Goal: Answer question/provide support: Share knowledge or assist other users

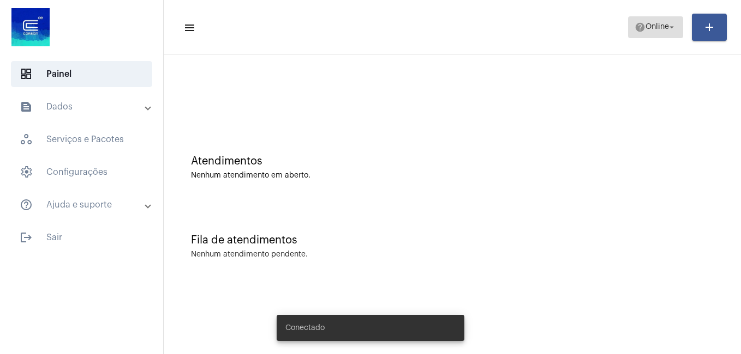
click at [661, 25] on span "Online" at bounding box center [656, 27] width 23 height 8
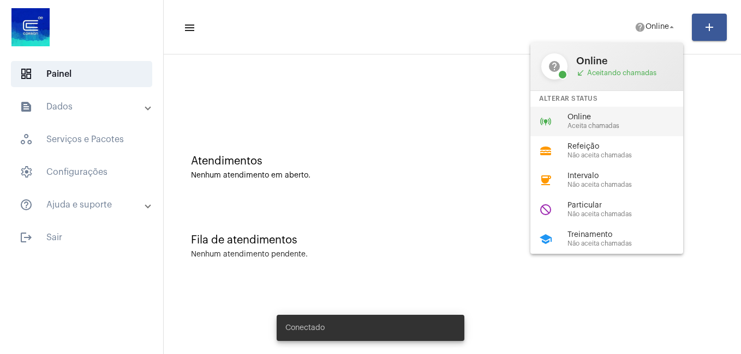
click at [622, 115] on span "Online" at bounding box center [629, 117] width 124 height 8
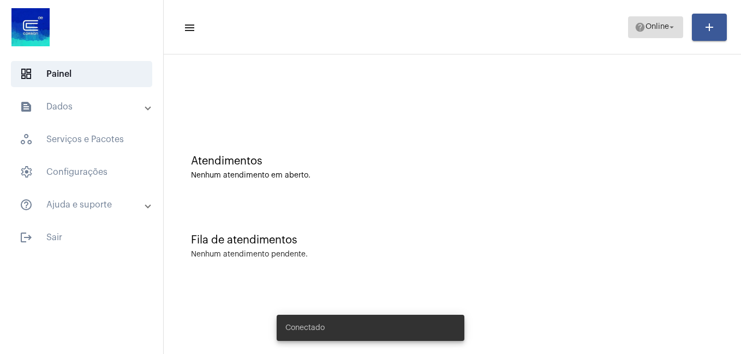
click at [670, 27] on mat-icon "arrow_drop_down" at bounding box center [671, 27] width 10 height 10
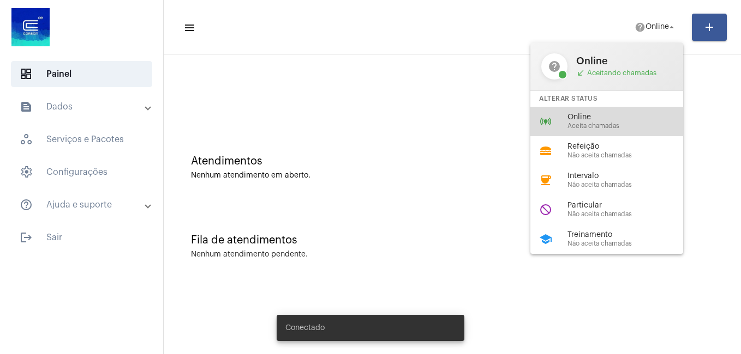
click at [608, 124] on span "Aceita chamadas" at bounding box center [629, 126] width 124 height 7
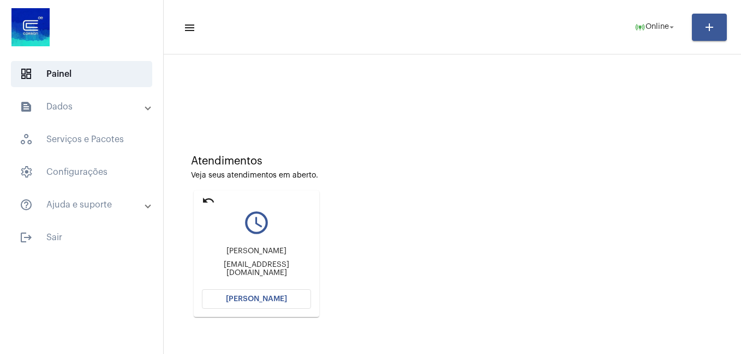
click at [259, 301] on span "[PERSON_NAME]" at bounding box center [256, 300] width 61 height 8
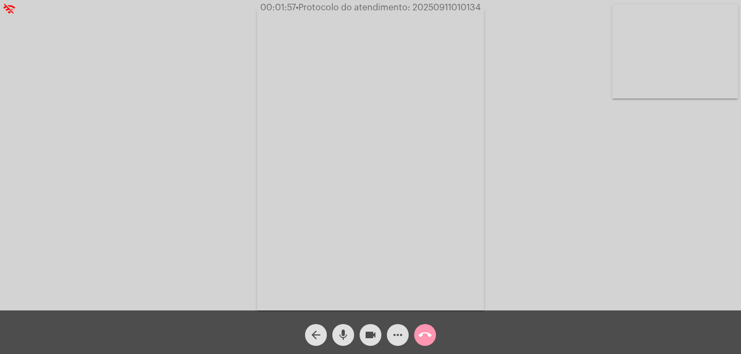
click at [345, 333] on mat-icon "mic" at bounding box center [342, 335] width 13 height 13
click at [371, 333] on mat-icon "videocam" at bounding box center [370, 335] width 13 height 13
click at [345, 336] on mat-icon "mic_off" at bounding box center [342, 335] width 13 height 13
click at [346, 336] on mat-icon "mic" at bounding box center [342, 335] width 13 height 13
click at [346, 336] on mat-icon "mic_off" at bounding box center [342, 335] width 13 height 13
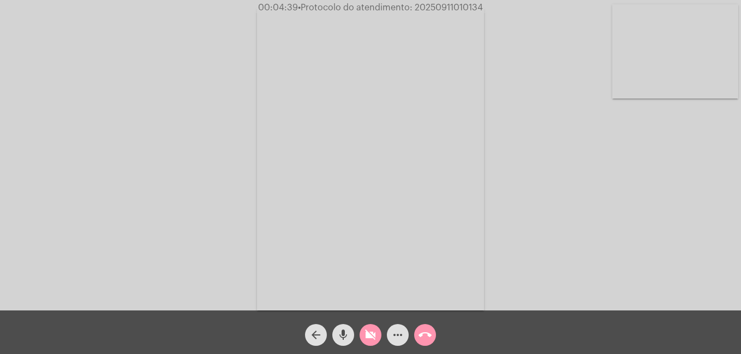
click at [369, 330] on mat-icon "videocam_off" at bounding box center [370, 335] width 13 height 13
click at [416, 333] on button "call_end" at bounding box center [425, 335] width 22 height 22
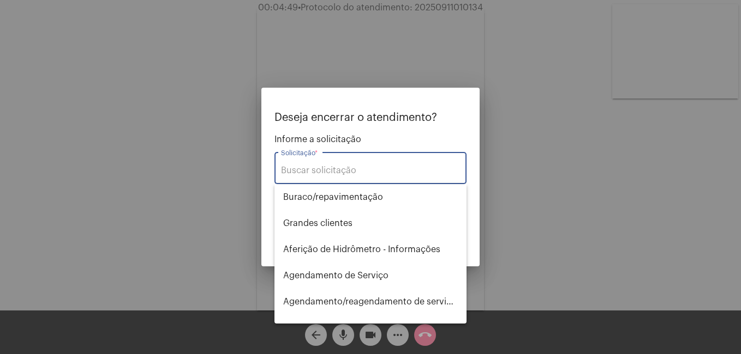
click at [335, 162] on div "Solicitação *" at bounding box center [370, 167] width 179 height 34
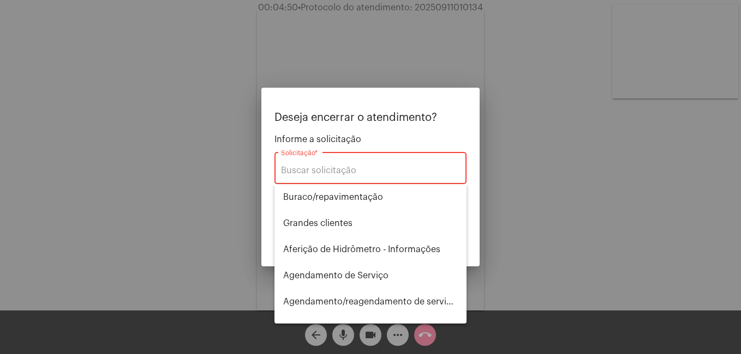
click at [340, 172] on input "Solicitação *" at bounding box center [370, 171] width 179 height 10
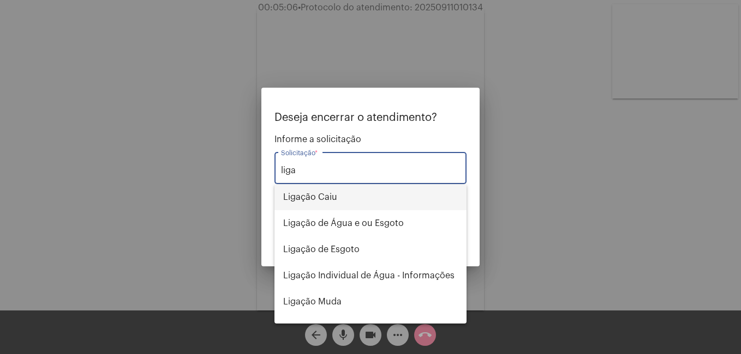
click at [360, 194] on span "Ligação Caiu" at bounding box center [370, 197] width 175 height 26
type input "Ligação Caiu"
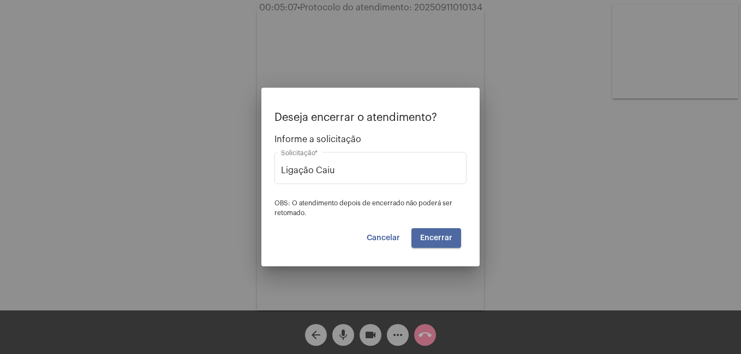
click at [440, 233] on button "Encerrar" at bounding box center [436, 238] width 50 height 20
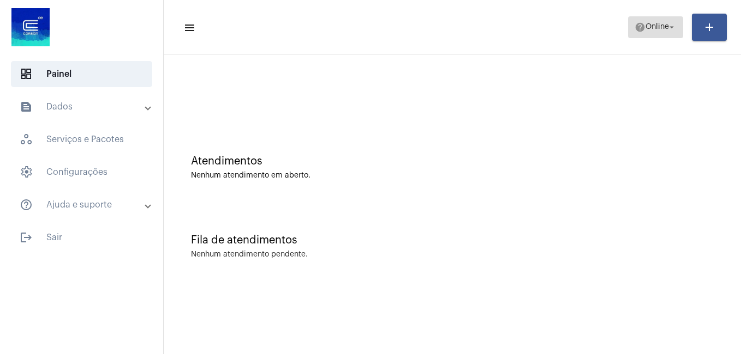
click at [665, 24] on span "Online" at bounding box center [656, 27] width 23 height 8
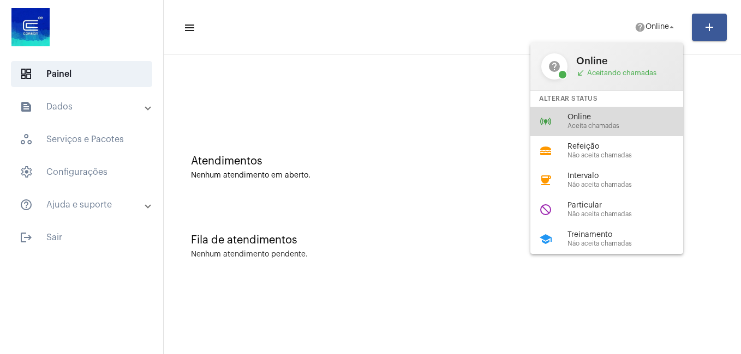
click at [619, 125] on span "Aceita chamadas" at bounding box center [629, 126] width 124 height 7
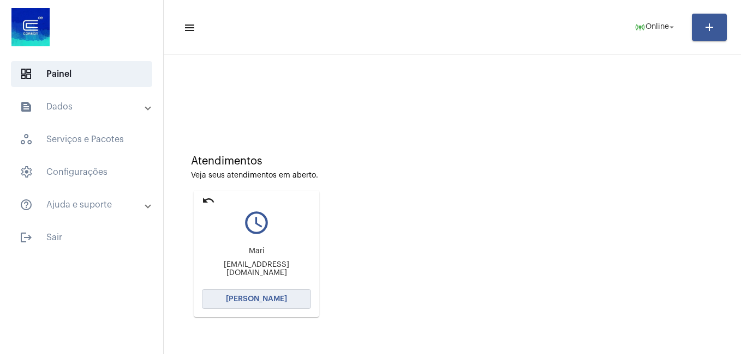
click at [275, 295] on button "[PERSON_NAME]" at bounding box center [256, 300] width 109 height 20
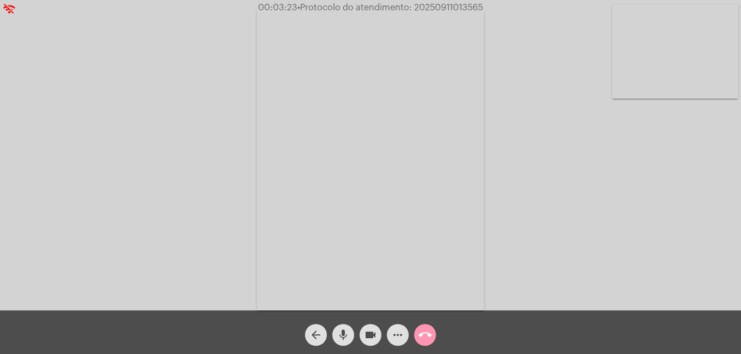
click at [429, 336] on mat-icon "call_end" at bounding box center [424, 335] width 13 height 13
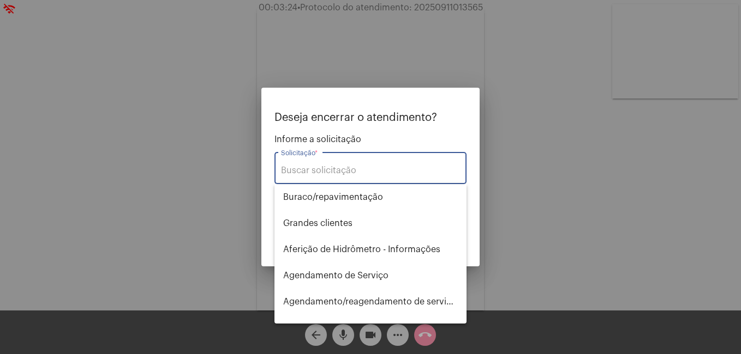
click at [382, 175] on input "Solicitação *" at bounding box center [370, 171] width 179 height 10
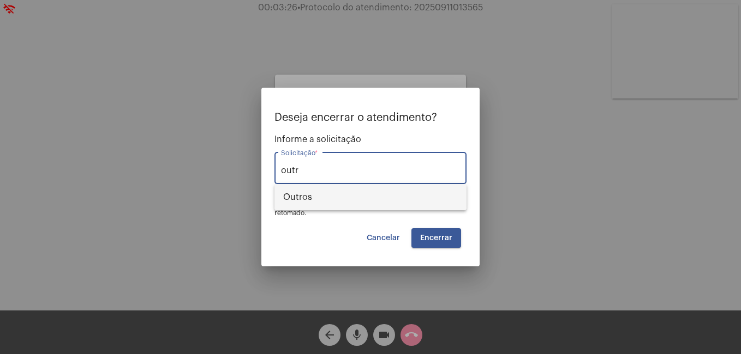
click at [328, 195] on span "Outros" at bounding box center [370, 197] width 175 height 26
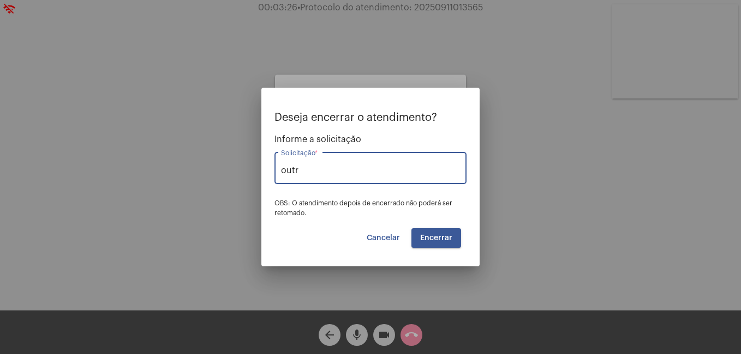
type input "Outros"
drag, startPoint x: 435, startPoint y: 238, endPoint x: 436, endPoint y: 226, distance: 12.6
click at [436, 239] on span "Encerrar" at bounding box center [436, 238] width 32 height 8
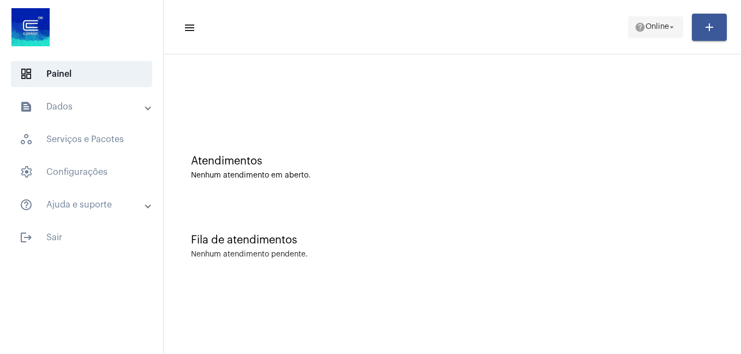
click at [649, 23] on span "Online" at bounding box center [656, 27] width 23 height 8
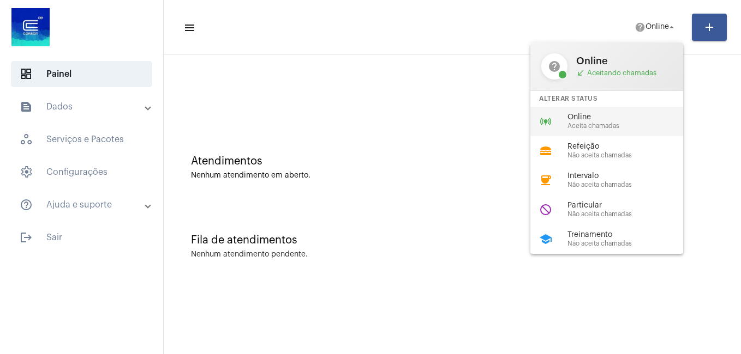
click at [609, 115] on span "Online" at bounding box center [629, 117] width 124 height 8
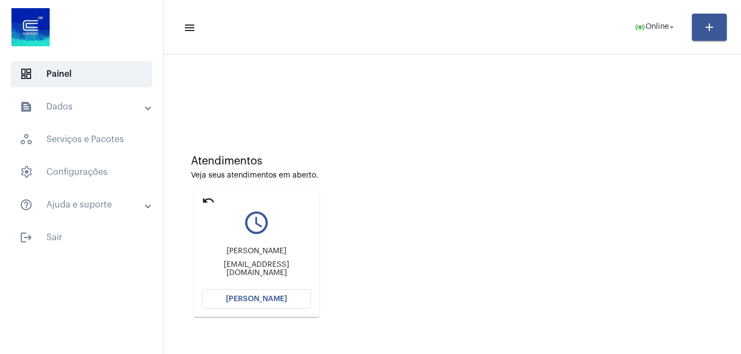
click at [270, 300] on span "[PERSON_NAME]" at bounding box center [256, 300] width 61 height 8
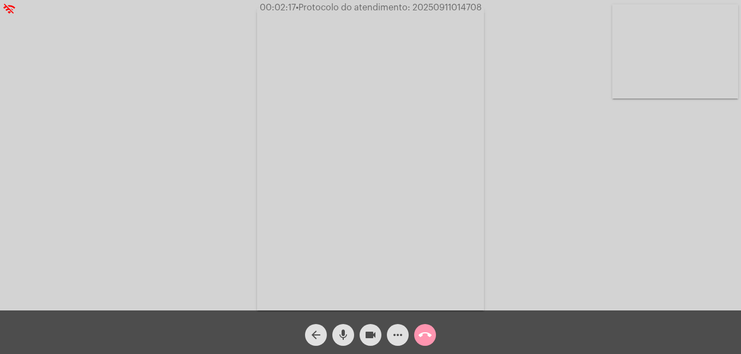
drag, startPoint x: 344, startPoint y: 329, endPoint x: 326, endPoint y: 286, distance: 46.9
click at [344, 328] on span "mic" at bounding box center [342, 335] width 13 height 22
click at [343, 330] on mat-icon "mic_off" at bounding box center [342, 335] width 13 height 13
click at [343, 329] on mat-icon "mic" at bounding box center [342, 335] width 13 height 13
click at [343, 338] on mat-icon "mic_off" at bounding box center [342, 335] width 13 height 13
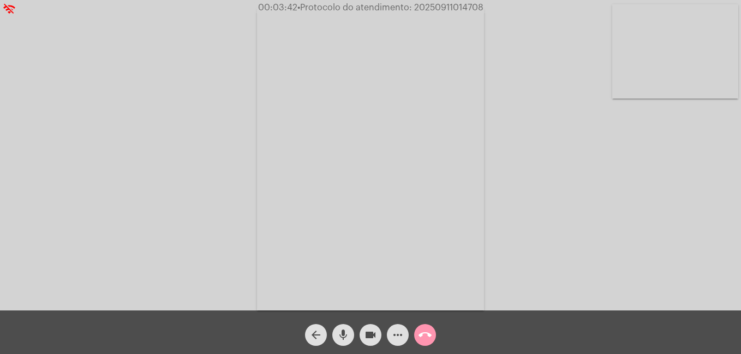
click at [350, 340] on button "mic" at bounding box center [343, 335] width 22 height 22
click at [368, 329] on mat-icon "videocam" at bounding box center [370, 335] width 13 height 13
click at [369, 330] on mat-icon "videocam_off" at bounding box center [370, 335] width 13 height 13
click at [342, 337] on mat-icon "mic_off" at bounding box center [342, 335] width 13 height 13
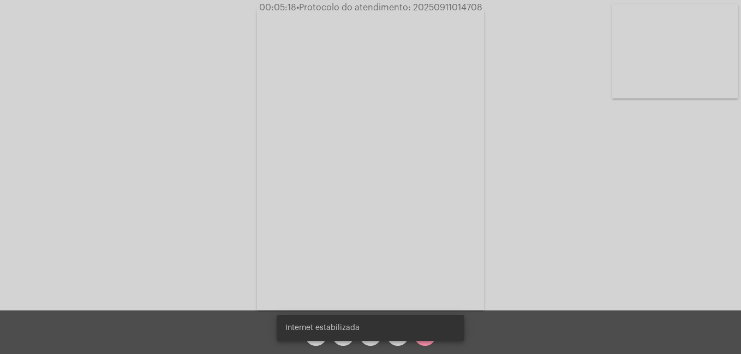
click at [342, 341] on div "Internet estabilizada" at bounding box center [370, 328] width 214 height 52
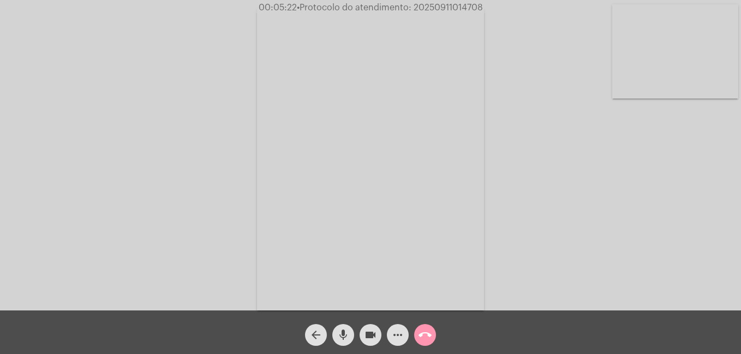
click at [345, 329] on mat-icon "mic" at bounding box center [342, 335] width 13 height 13
click at [344, 334] on mat-icon "mic_off" at bounding box center [342, 335] width 13 height 13
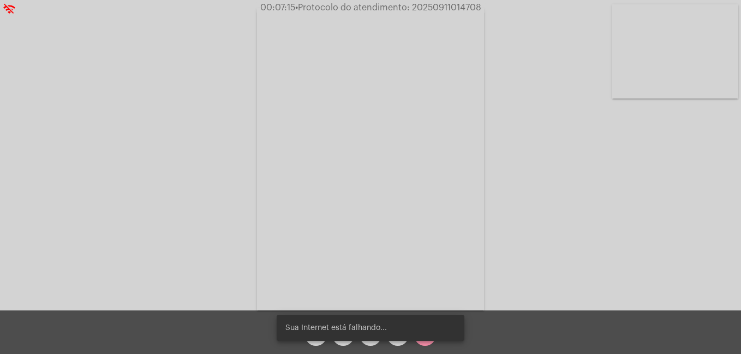
click at [346, 345] on div "Sua Internet está falhando..." at bounding box center [370, 328] width 214 height 52
click at [345, 342] on div "Sua Internet está falhando..." at bounding box center [370, 328] width 214 height 52
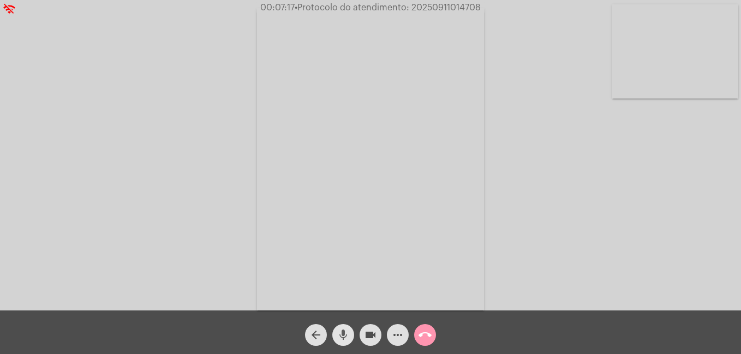
click at [345, 342] on span "mic" at bounding box center [342, 335] width 13 height 22
click at [338, 333] on mat-icon "mic_off" at bounding box center [342, 335] width 13 height 13
drag, startPoint x: 344, startPoint y: 338, endPoint x: 370, endPoint y: 15, distance: 323.4
click at [344, 337] on mat-icon "mic" at bounding box center [342, 335] width 13 height 13
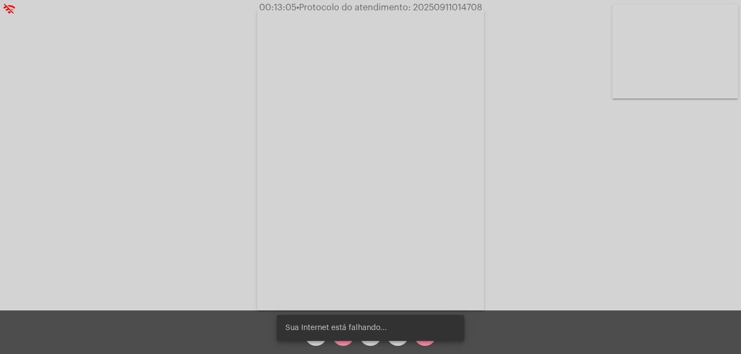
click at [345, 340] on snack-bar-container "Sua Internet está falhando..." at bounding box center [370, 328] width 188 height 26
click at [347, 342] on div "Sua Internet está falhando..." at bounding box center [370, 328] width 214 height 52
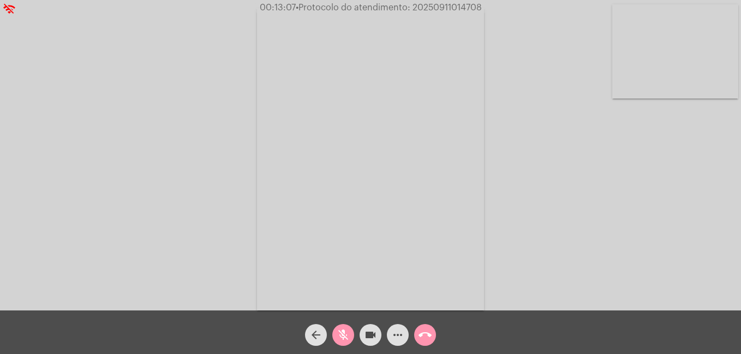
click at [345, 340] on mat-icon "mic_off" at bounding box center [342, 335] width 13 height 13
click at [339, 328] on span "mic" at bounding box center [342, 335] width 13 height 22
click at [368, 328] on span "videocam" at bounding box center [370, 335] width 13 height 22
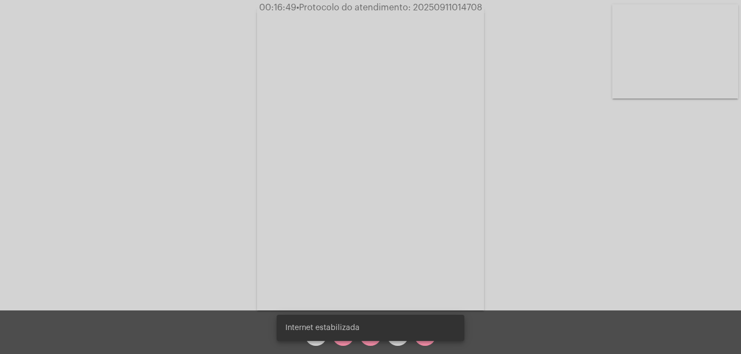
click at [364, 339] on snack-bar-container "Internet estabilizada" at bounding box center [370, 328] width 188 height 26
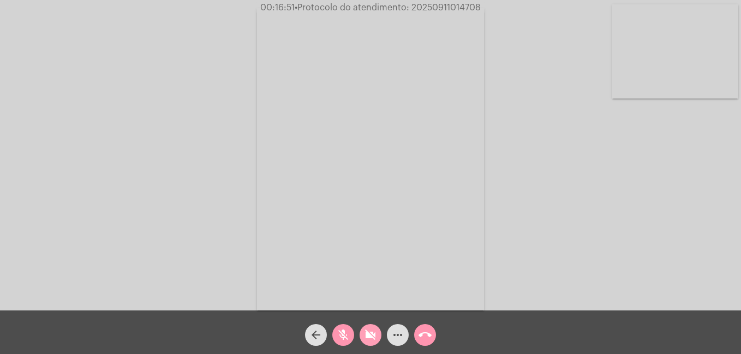
click at [364, 339] on mat-icon "videocam_off" at bounding box center [370, 335] width 13 height 13
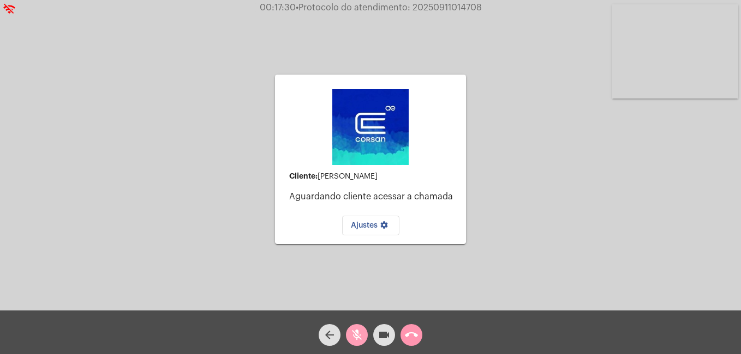
click at [360, 338] on mat-icon "mic_off" at bounding box center [356, 335] width 13 height 13
click at [410, 338] on mat-icon "call_end" at bounding box center [411, 335] width 13 height 13
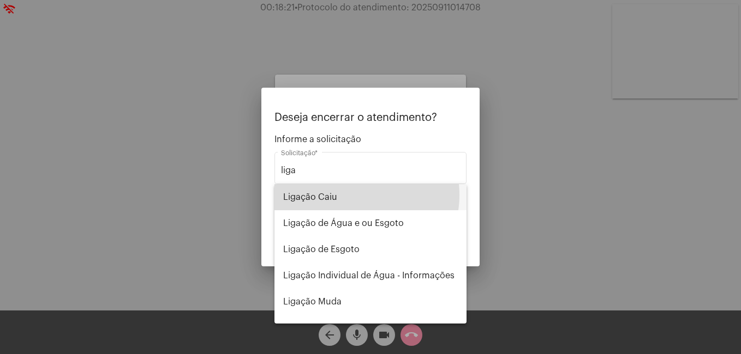
click at [352, 195] on span "Ligação Caiu" at bounding box center [370, 197] width 175 height 26
type input "Ligação Caiu"
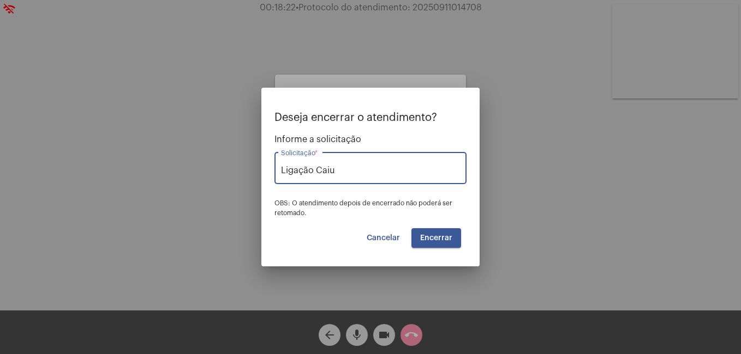
click at [439, 241] on span "Encerrar" at bounding box center [436, 238] width 32 height 8
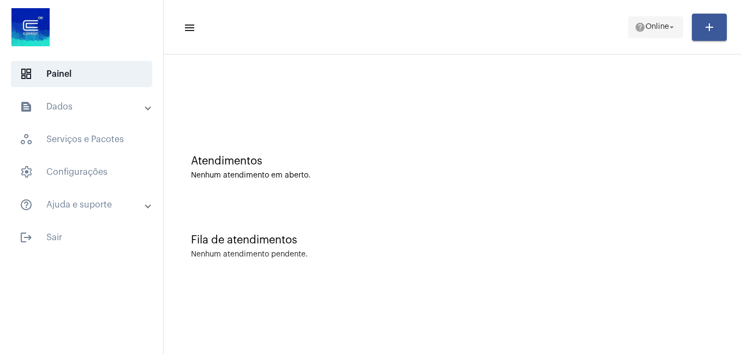
click at [654, 23] on span "Online" at bounding box center [656, 27] width 23 height 8
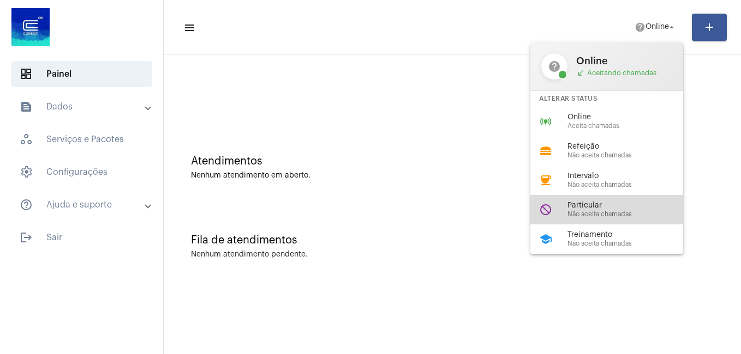
click at [639, 203] on span "Particular" at bounding box center [629, 206] width 124 height 8
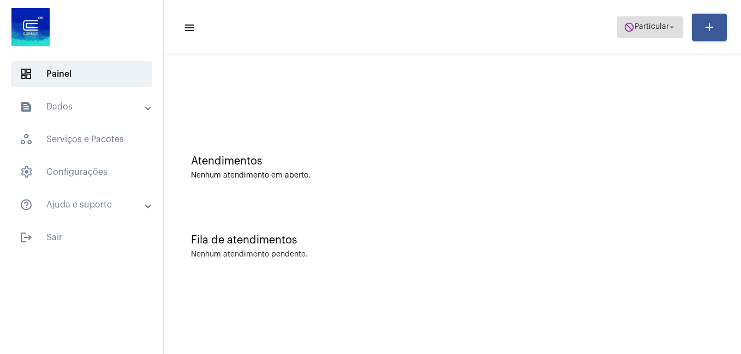
click at [654, 33] on span "do_not_disturb Particular arrow_drop_down" at bounding box center [649, 27] width 53 height 20
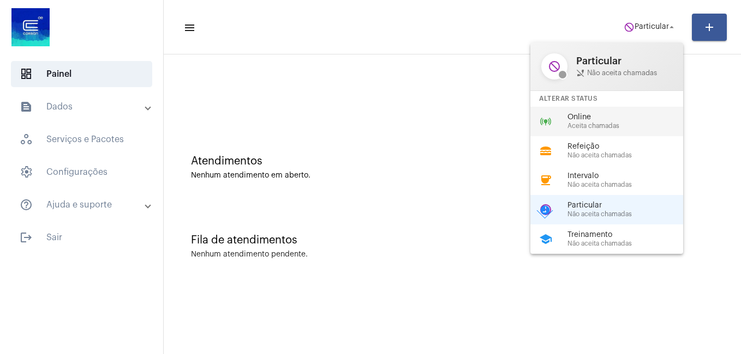
click at [586, 117] on span "Online" at bounding box center [629, 117] width 124 height 8
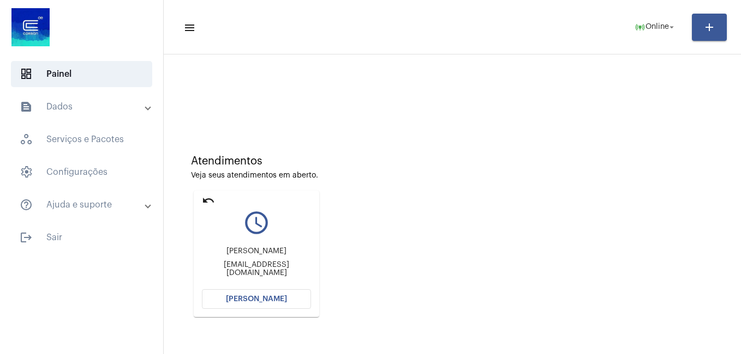
click at [255, 303] on button "[PERSON_NAME]" at bounding box center [256, 300] width 109 height 20
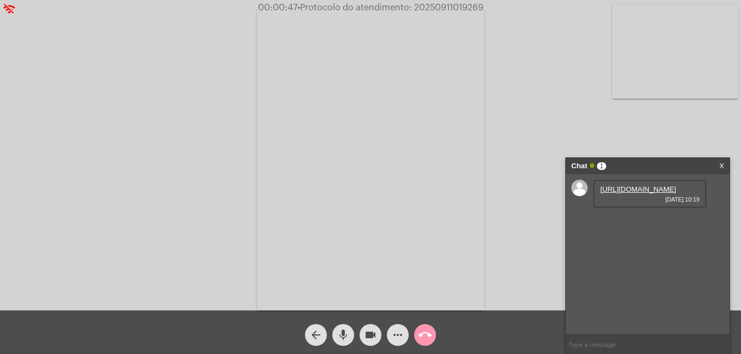
click at [651, 194] on link "[URL][DOMAIN_NAME]" at bounding box center [638, 189] width 76 height 8
click at [346, 330] on mat-icon "mic" at bounding box center [342, 335] width 13 height 13
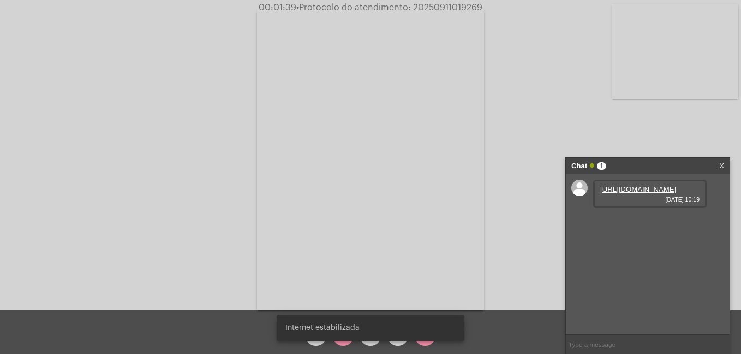
click at [346, 342] on div "Internet estabilizada" at bounding box center [370, 328] width 214 height 52
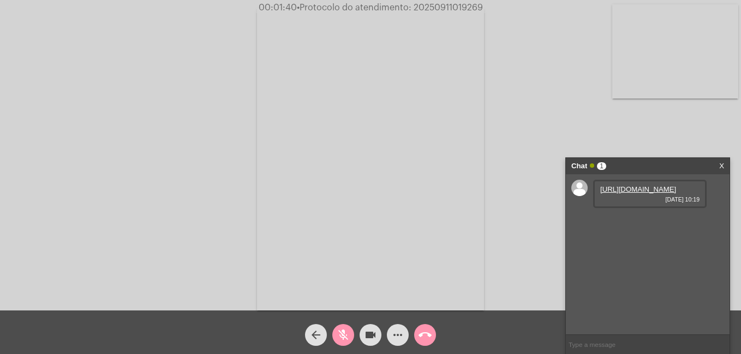
click at [346, 342] on mat-icon "mic_off" at bounding box center [342, 335] width 13 height 13
click at [341, 334] on mat-icon "mic" at bounding box center [342, 335] width 13 height 13
click at [373, 329] on mat-icon "videocam" at bounding box center [370, 335] width 13 height 13
click at [363, 333] on button "videocam_off" at bounding box center [370, 335] width 22 height 22
click at [347, 333] on mat-icon "mic_off" at bounding box center [342, 335] width 13 height 13
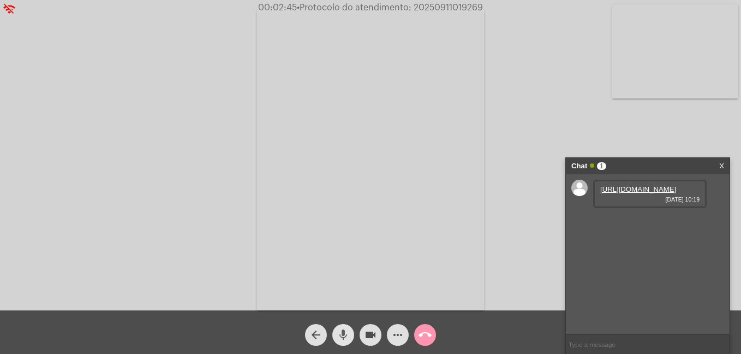
click at [338, 333] on mat-icon "mic" at bounding box center [342, 335] width 13 height 13
click at [369, 336] on mat-icon "videocam" at bounding box center [370, 335] width 13 height 13
click at [366, 338] on mat-icon "videocam_off" at bounding box center [370, 335] width 13 height 13
click at [349, 340] on mat-icon "mic_off" at bounding box center [342, 335] width 13 height 13
click at [342, 330] on mat-icon "mic" at bounding box center [342, 335] width 13 height 13
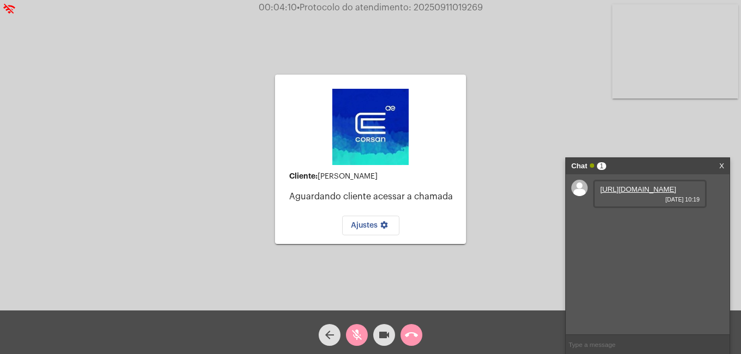
click at [385, 336] on mat-icon "videocam" at bounding box center [383, 335] width 13 height 13
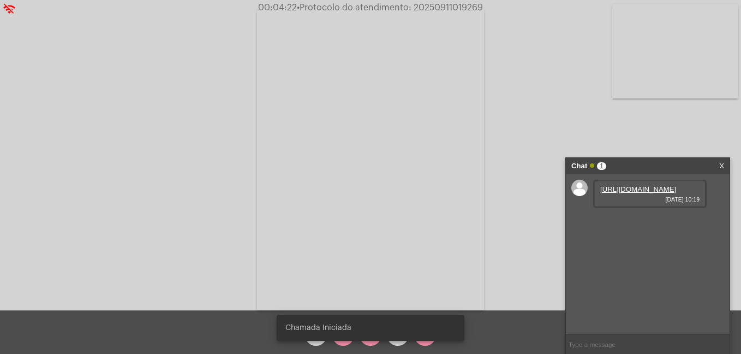
click at [368, 341] on div "Chamada Iniciada" at bounding box center [370, 328] width 214 height 52
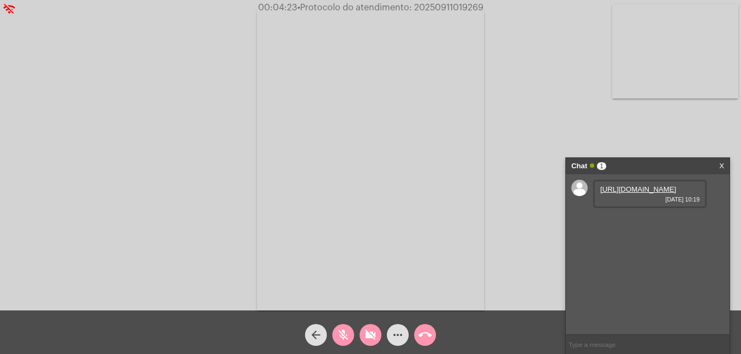
click at [370, 342] on mat-icon "videocam_off" at bounding box center [370, 335] width 13 height 13
click at [623, 225] on link "[URL][DOMAIN_NAME]" at bounding box center [638, 220] width 76 height 8
click at [340, 327] on span "mic_off" at bounding box center [342, 335] width 13 height 22
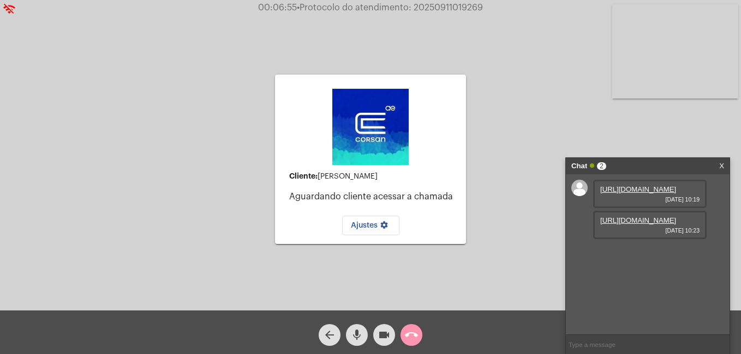
click at [417, 334] on mat-icon "call_end" at bounding box center [411, 335] width 13 height 13
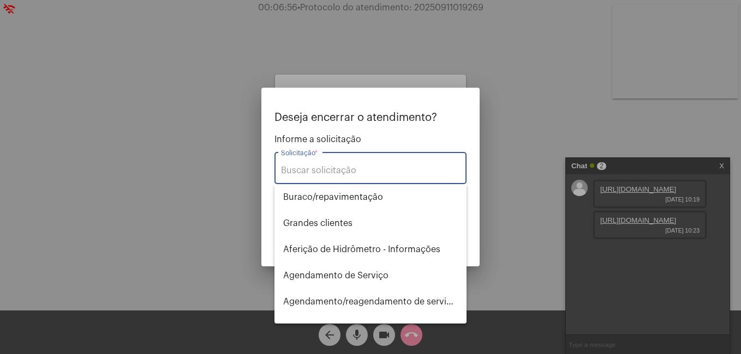
click at [386, 168] on input "Solicitação *" at bounding box center [370, 171] width 179 height 10
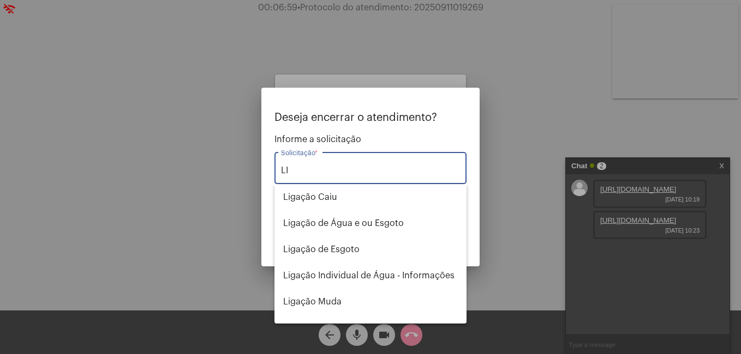
type input "L"
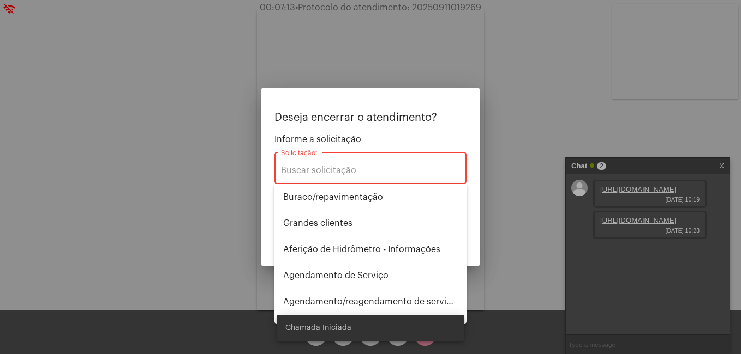
click at [377, 41] on div at bounding box center [370, 177] width 741 height 354
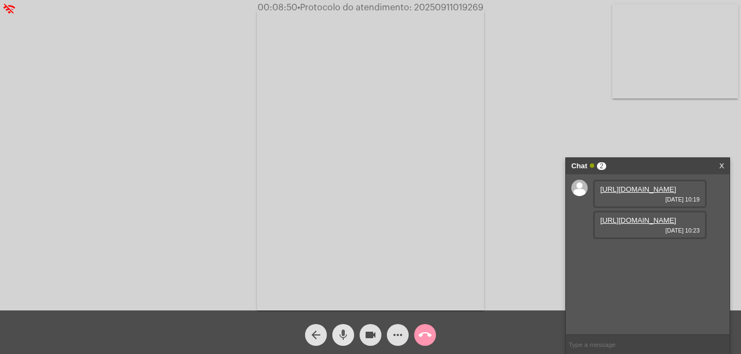
click at [351, 334] on button "mic" at bounding box center [343, 335] width 22 height 22
click at [365, 330] on mat-icon "videocam" at bounding box center [370, 335] width 13 height 13
click at [370, 336] on mat-icon "videocam_off" at bounding box center [370, 335] width 13 height 13
click at [347, 335] on mat-icon "mic_off" at bounding box center [342, 335] width 13 height 13
click at [340, 333] on mat-icon "mic" at bounding box center [342, 335] width 13 height 13
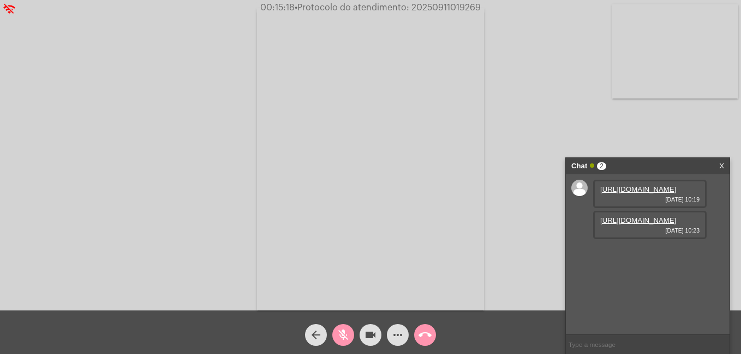
click at [369, 333] on mat-icon "videocam" at bounding box center [370, 335] width 13 height 13
click at [366, 333] on mat-icon "videocam_off" at bounding box center [370, 335] width 13 height 13
click at [344, 333] on mat-icon "mic_off" at bounding box center [342, 335] width 13 height 13
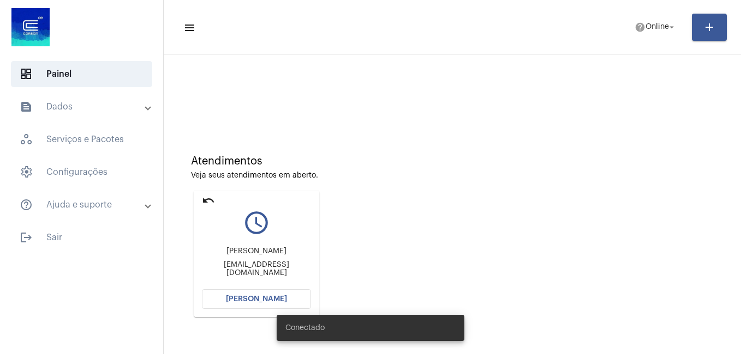
click at [256, 300] on span "[PERSON_NAME]" at bounding box center [256, 300] width 61 height 8
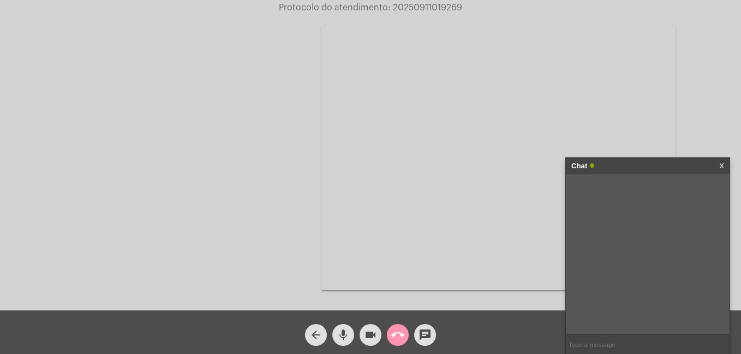
click at [723, 163] on link "X" at bounding box center [721, 166] width 5 height 16
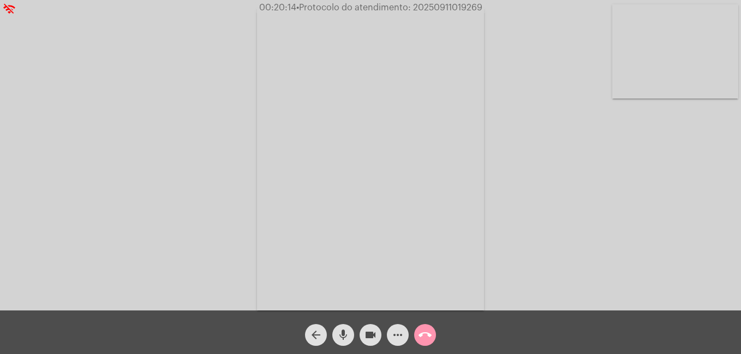
click at [458, 7] on span "• Protocolo do atendimento: 20250911019269" at bounding box center [389, 7] width 186 height 9
copy app-call "00:20:14 • Protocolo do atendimento: 20250911019269"
click at [426, 332] on mat-icon "call_end" at bounding box center [424, 335] width 13 height 13
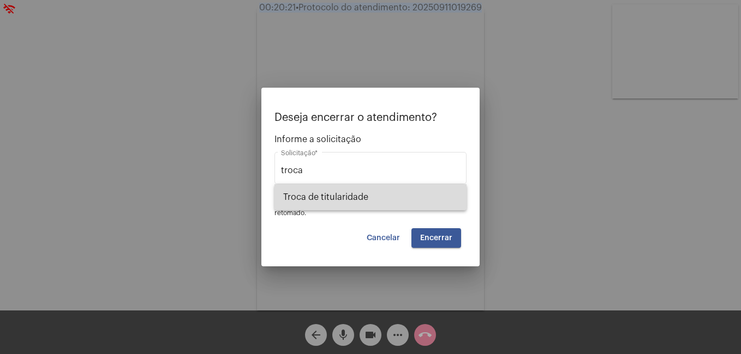
click at [364, 193] on span "Troca de titularidade" at bounding box center [370, 197] width 175 height 26
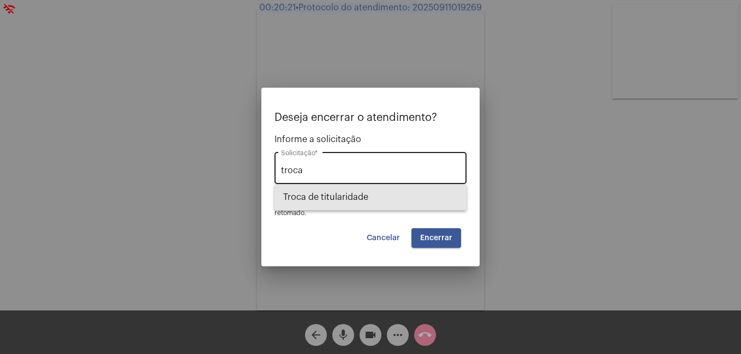
type input "Troca de titularidade"
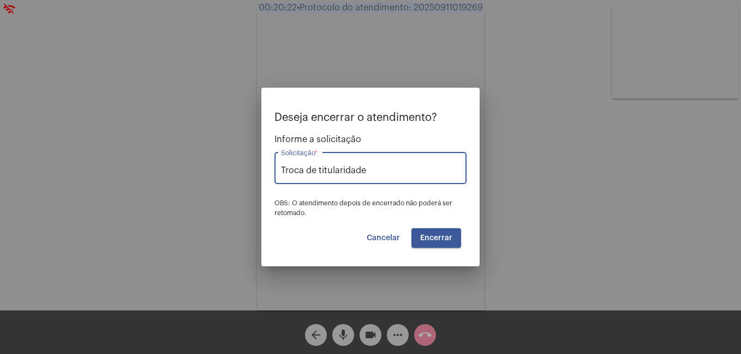
click at [441, 238] on span "Encerrar" at bounding box center [436, 238] width 32 height 8
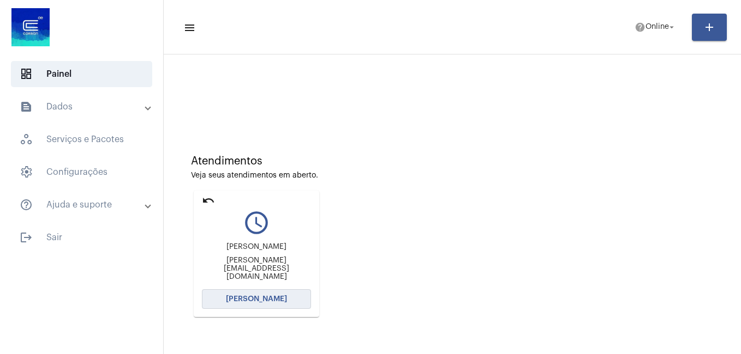
click at [277, 304] on button "[PERSON_NAME]" at bounding box center [256, 300] width 109 height 20
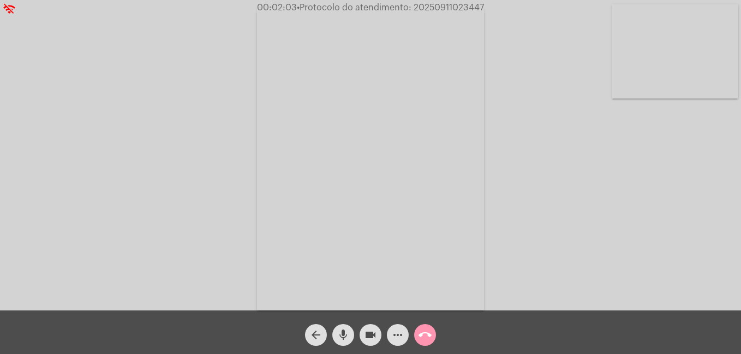
click at [342, 332] on mat-icon "mic" at bounding box center [342, 335] width 13 height 13
click at [341, 331] on mat-icon "mic_off" at bounding box center [342, 335] width 13 height 13
click at [422, 331] on mat-icon "call_end" at bounding box center [424, 335] width 13 height 13
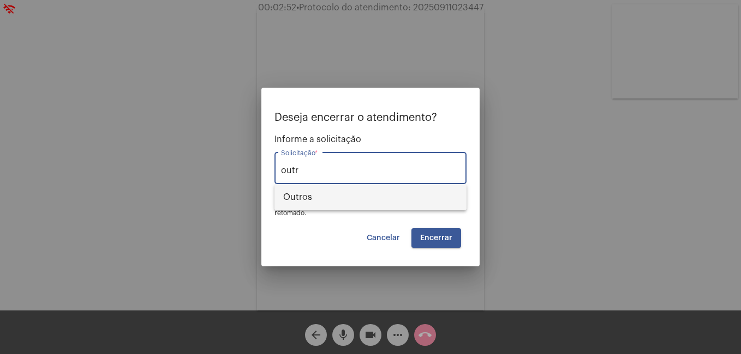
click at [375, 210] on span "Outros" at bounding box center [370, 197] width 175 height 26
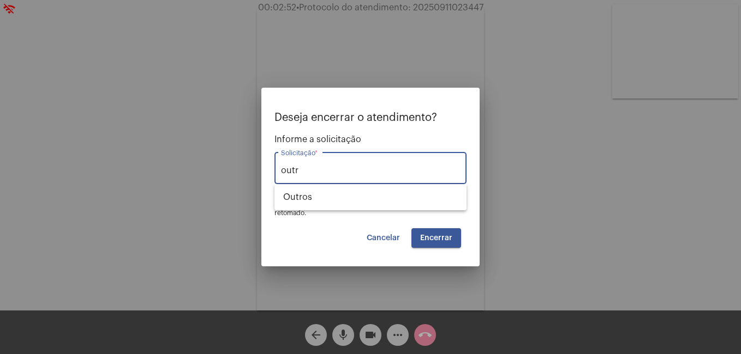
type input "Outros"
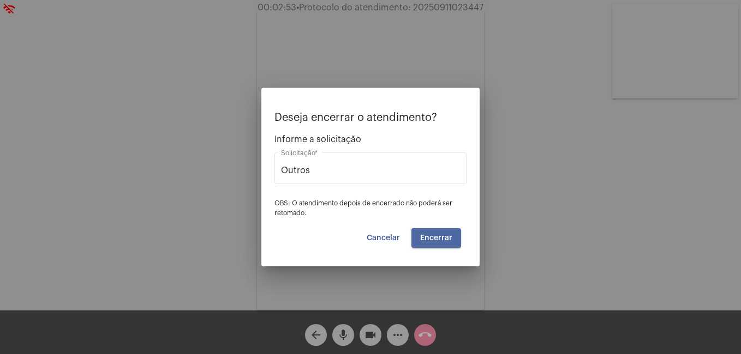
click at [440, 242] on span "Encerrar" at bounding box center [436, 238] width 32 height 8
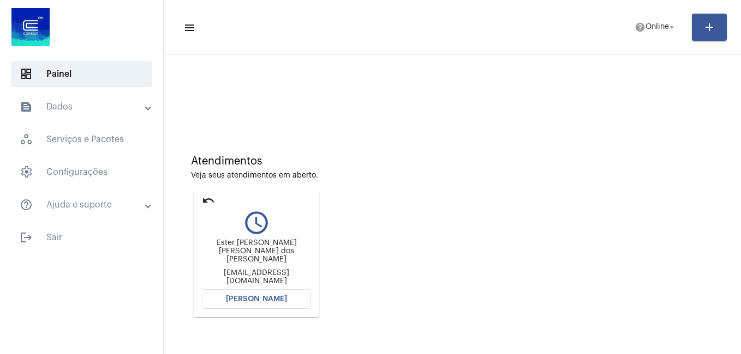
click at [272, 302] on span "[PERSON_NAME]" at bounding box center [256, 300] width 61 height 8
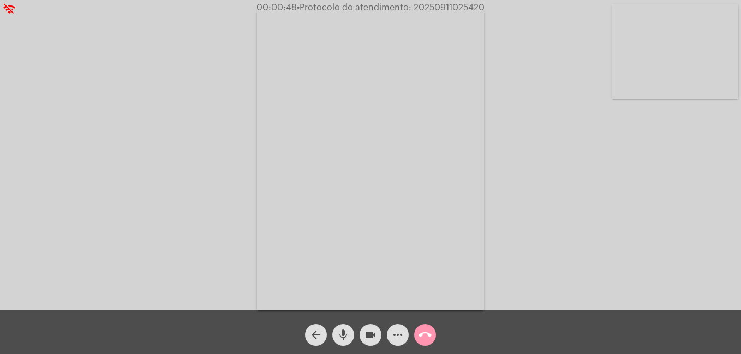
click at [426, 334] on mat-icon "call_end" at bounding box center [424, 335] width 13 height 13
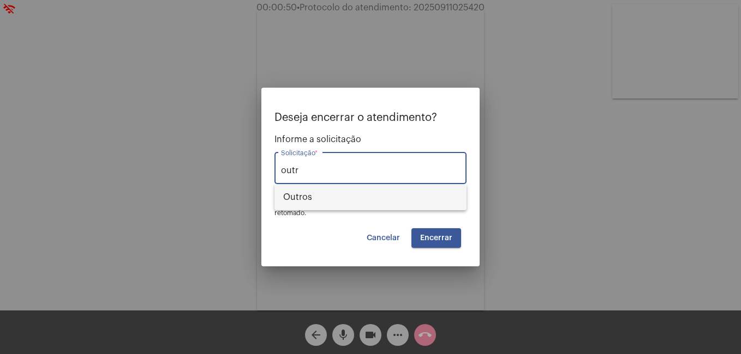
click at [383, 196] on span "Outros" at bounding box center [370, 197] width 175 height 26
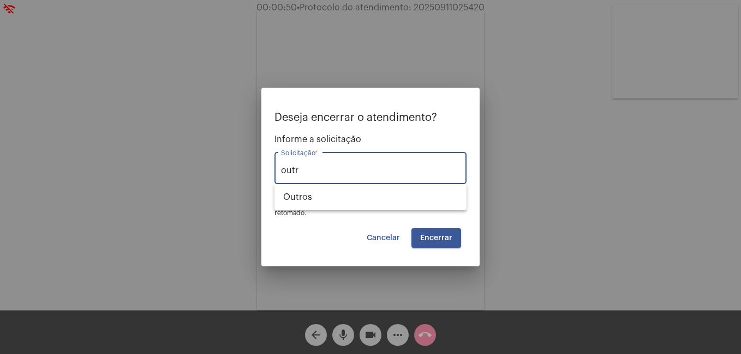
type input "Outros"
click at [445, 239] on span "Encerrar" at bounding box center [436, 238] width 32 height 8
